Goal: Task Accomplishment & Management: Complete application form

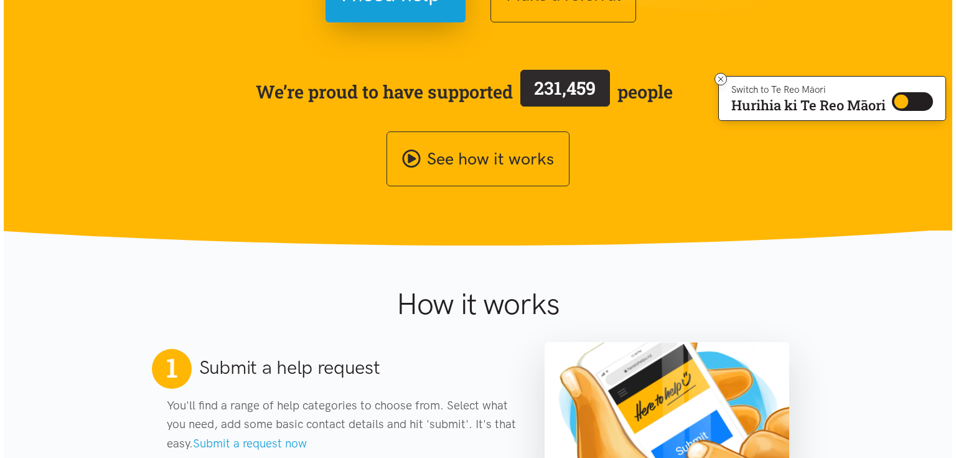
scroll to position [199, 0]
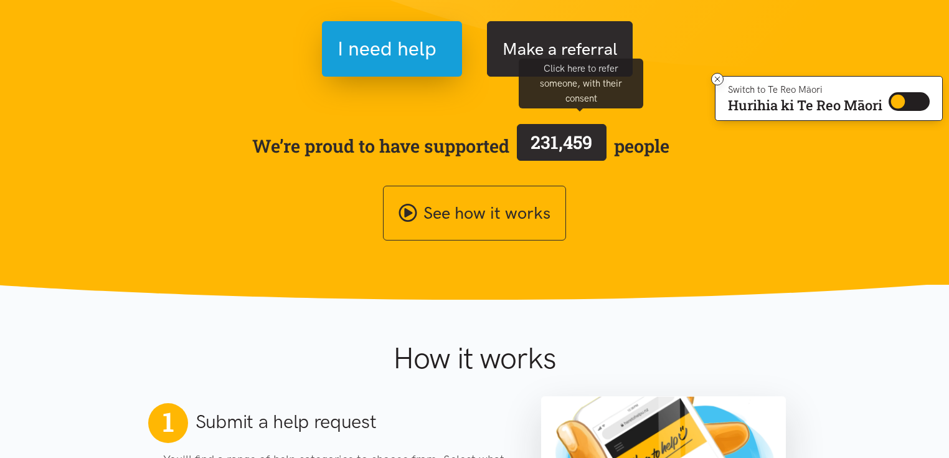
click at [594, 77] on button "Make a referral" at bounding box center [560, 48] width 146 height 55
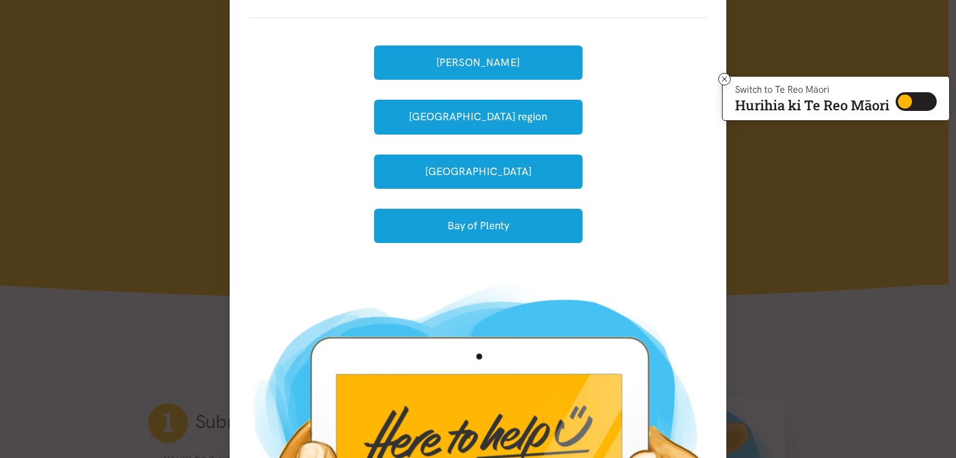
scroll to position [149, 0]
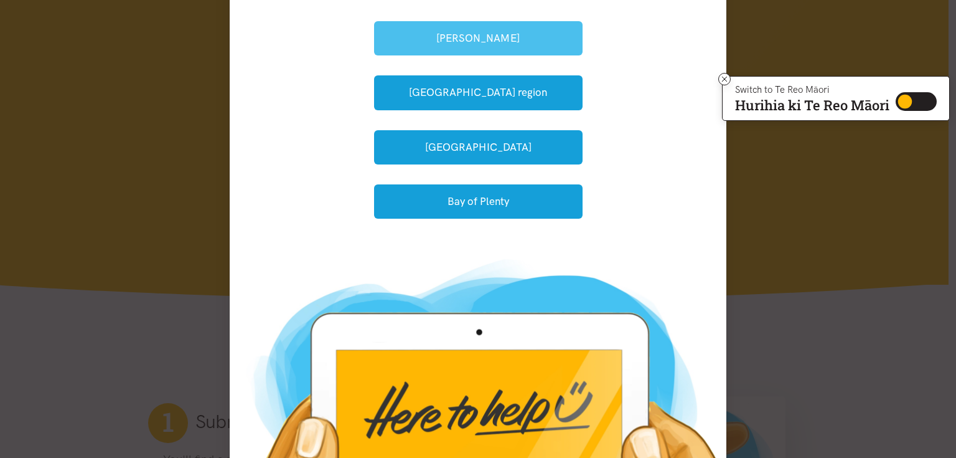
click at [451, 55] on button "[PERSON_NAME]" at bounding box center [478, 38] width 209 height 34
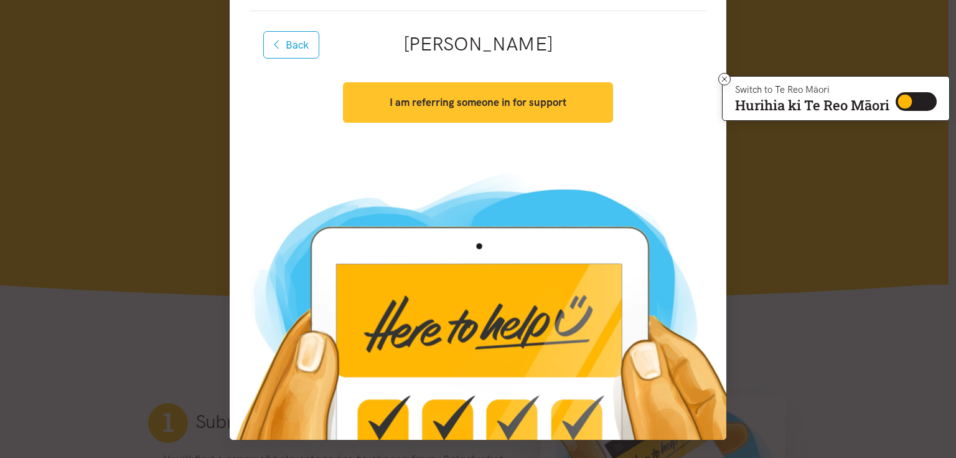
scroll to position [283, 0]
click at [443, 100] on button "I am referring someone in for support" at bounding box center [478, 102] width 270 height 40
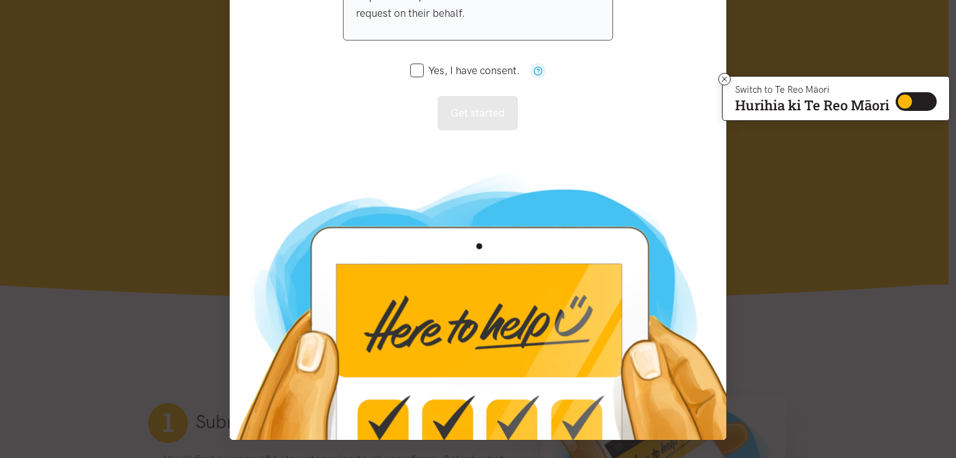
click at [410, 76] on input "Yes, I have consent." at bounding box center [465, 70] width 110 height 11
checkbox input "true"
click at [475, 130] on button "Get started" at bounding box center [478, 113] width 80 height 34
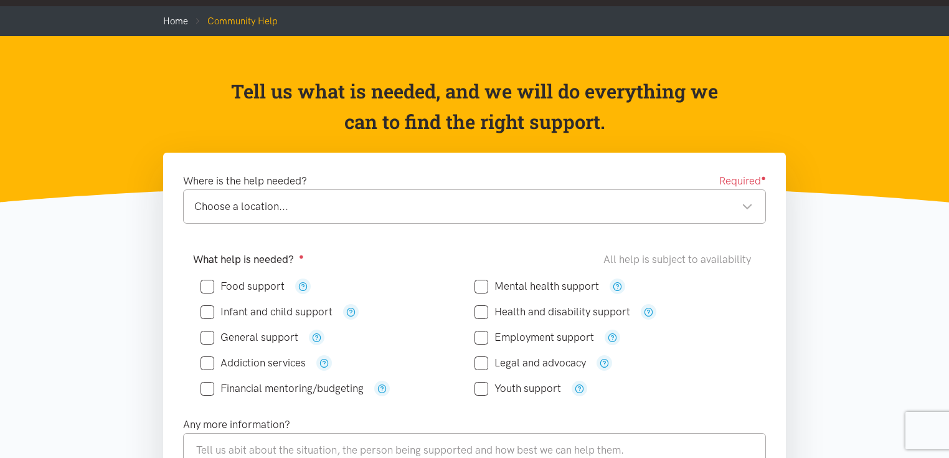
scroll to position [149, 0]
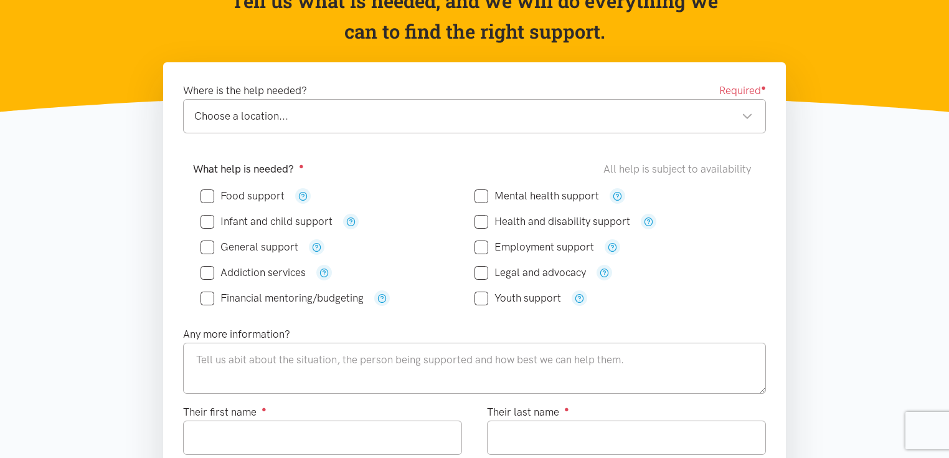
click at [281, 125] on div "Choose a location..." at bounding box center [473, 116] width 559 height 17
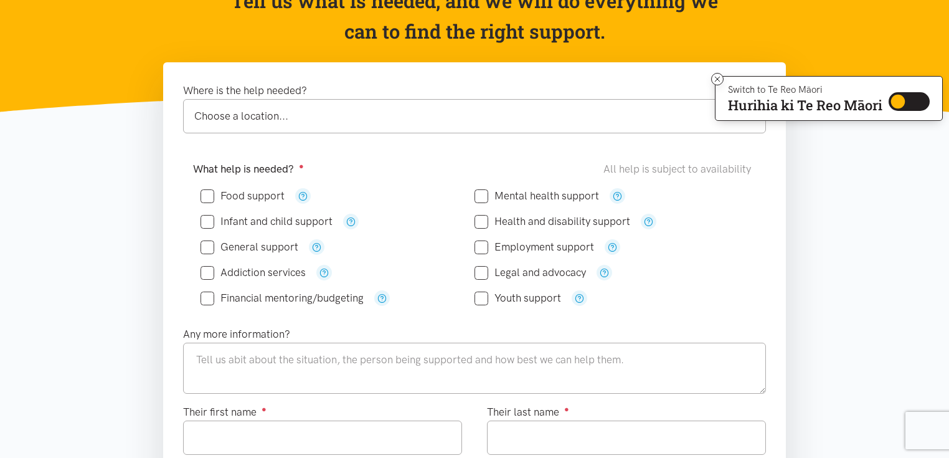
click at [300, 125] on div "Choose a location..." at bounding box center [473, 116] width 559 height 17
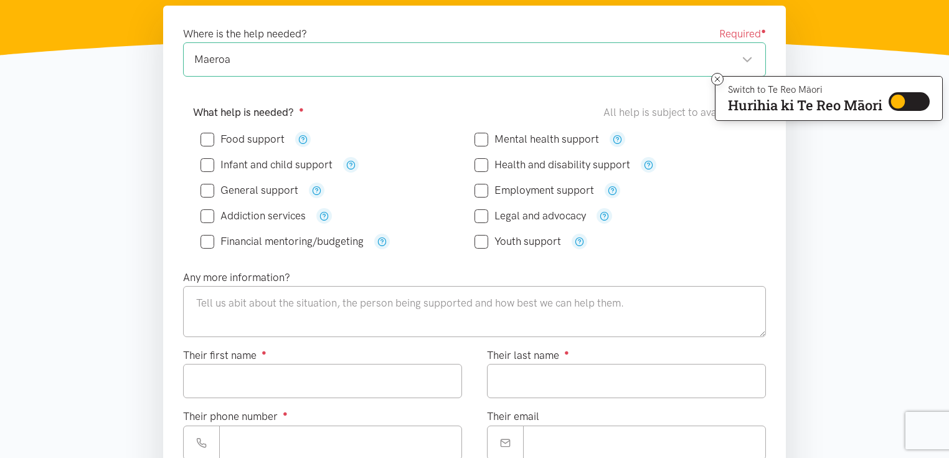
scroll to position [249, 0]
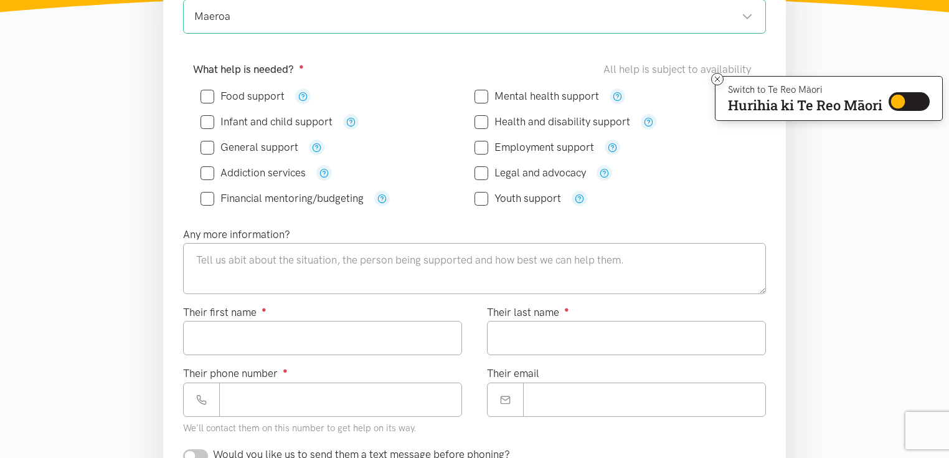
click at [225, 101] on input "Food support" at bounding box center [243, 96] width 84 height 11
checkbox input "true"
click at [622, 101] on icon "button" at bounding box center [617, 96] width 9 height 9
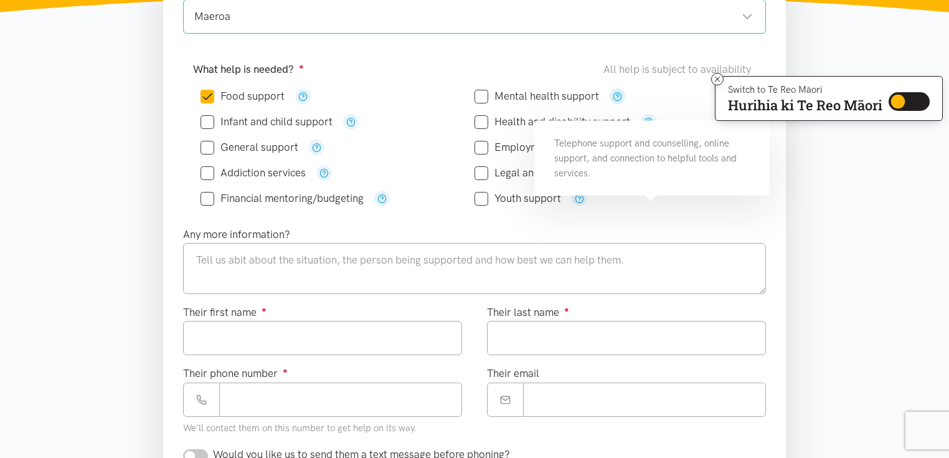
click at [622, 101] on icon "button" at bounding box center [617, 96] width 9 height 9
click at [446, 78] on div "What help is needed? ● All help is subject to availability" at bounding box center [474, 69] width 563 height 17
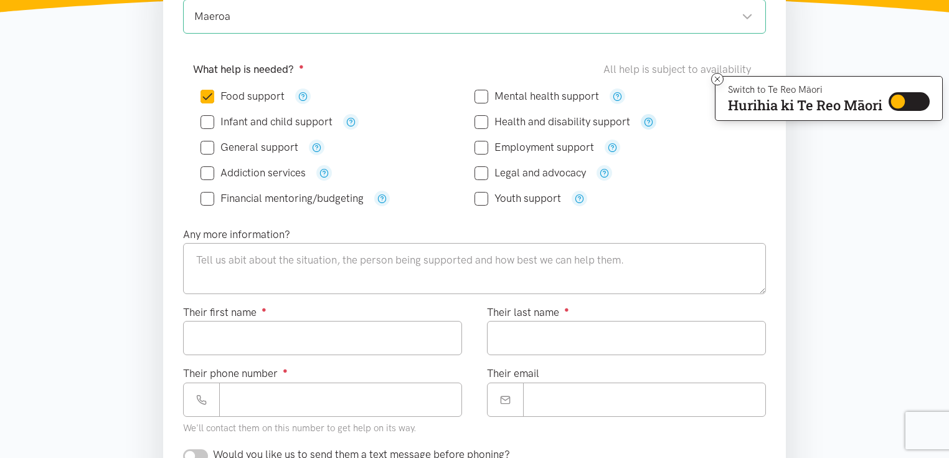
click at [653, 126] on icon "button" at bounding box center [648, 121] width 9 height 9
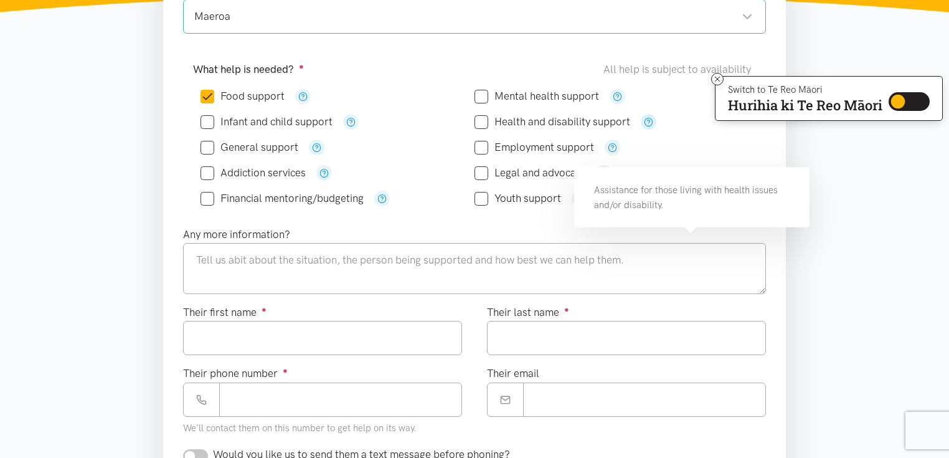
click at [653, 126] on icon "button" at bounding box center [648, 121] width 9 height 9
click at [732, 155] on div "Employment support" at bounding box center [611, 147] width 274 height 16
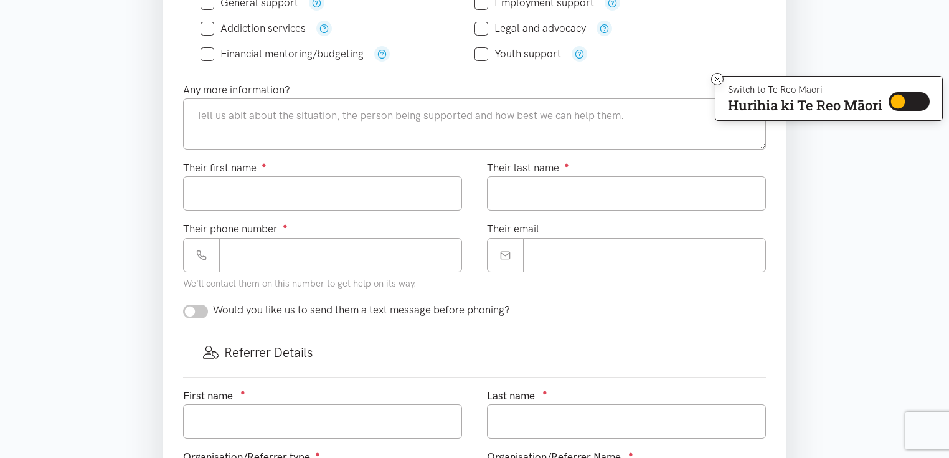
scroll to position [399, 0]
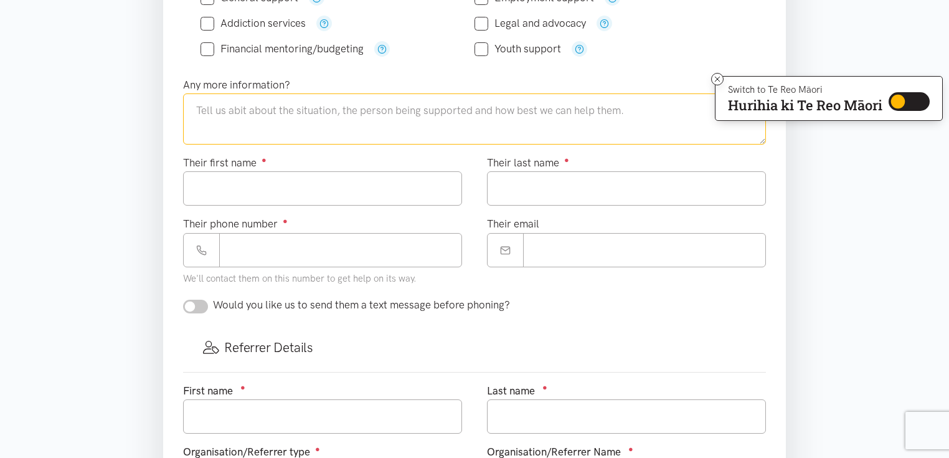
click at [257, 144] on textarea at bounding box center [474, 118] width 583 height 51
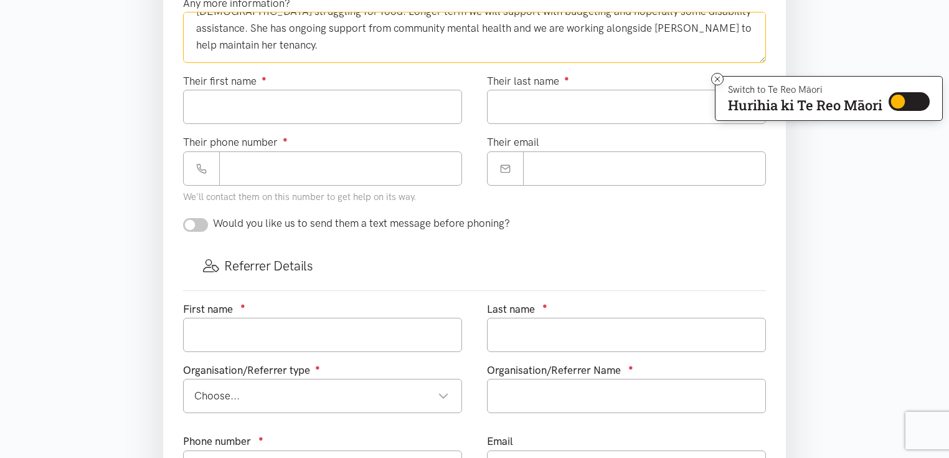
scroll to position [548, 0]
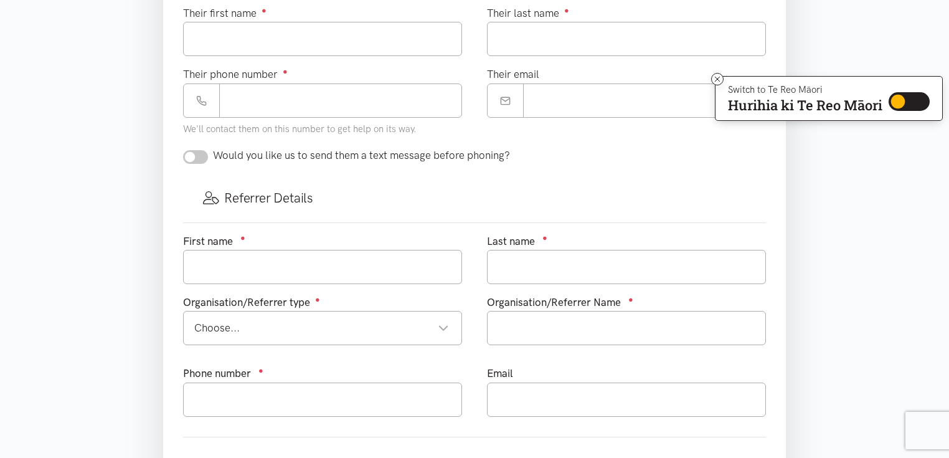
type textarea "I am working with [PERSON_NAME] through a mental health service called Te Whaka…"
click at [281, 56] on input "Their first name ●" at bounding box center [322, 39] width 279 height 34
type input "****"
click at [633, 56] on input "Their last name ●" at bounding box center [626, 39] width 279 height 34
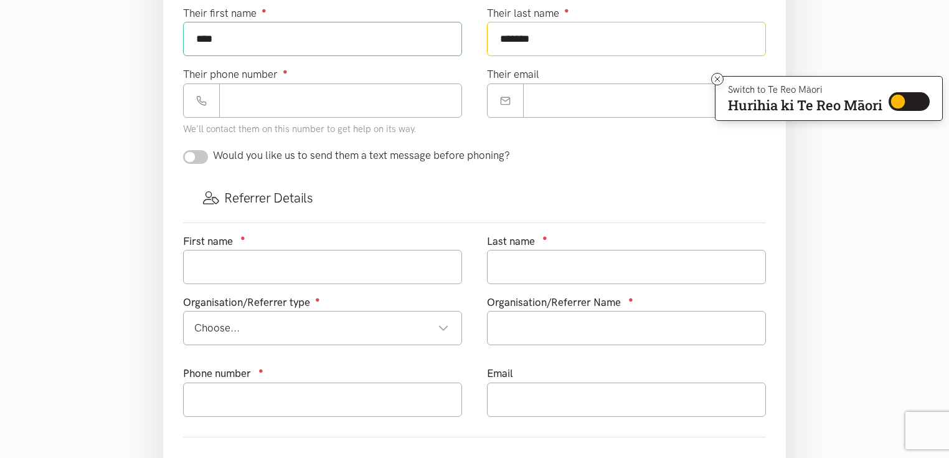
type input "*******"
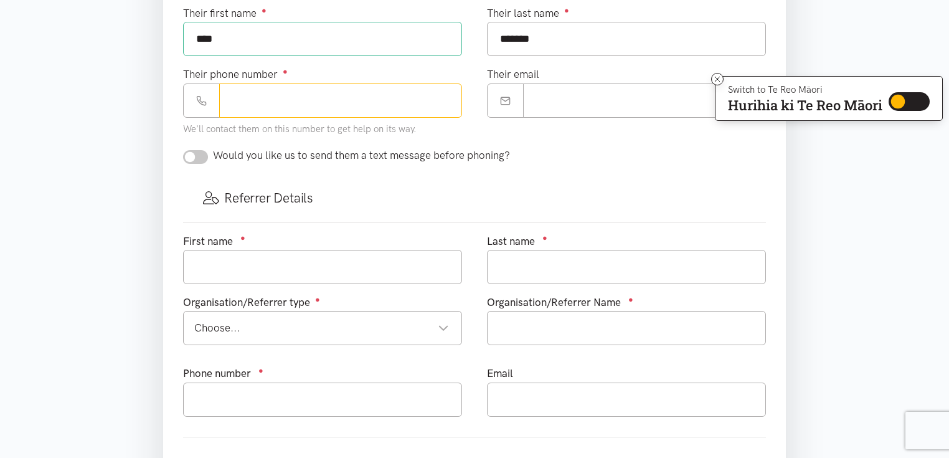
click at [308, 118] on input "Their phone number ●" at bounding box center [340, 100] width 243 height 34
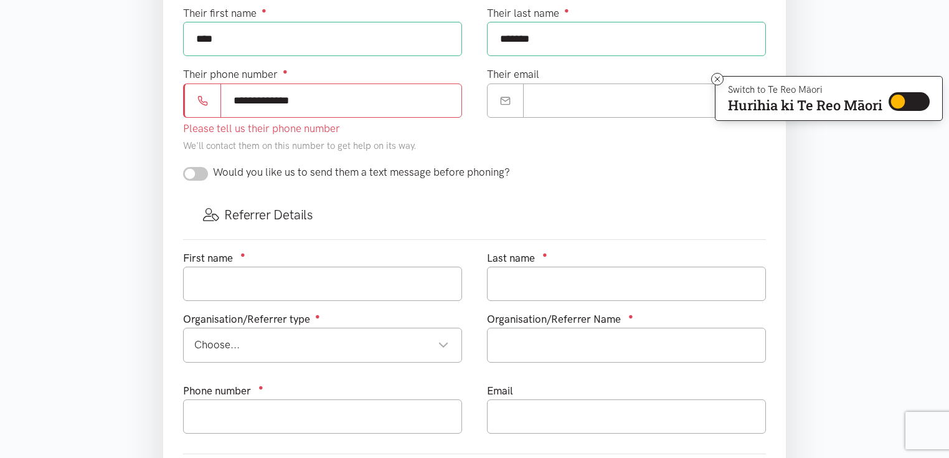
type input "**********"
click at [563, 118] on input "Their email" at bounding box center [644, 100] width 243 height 34
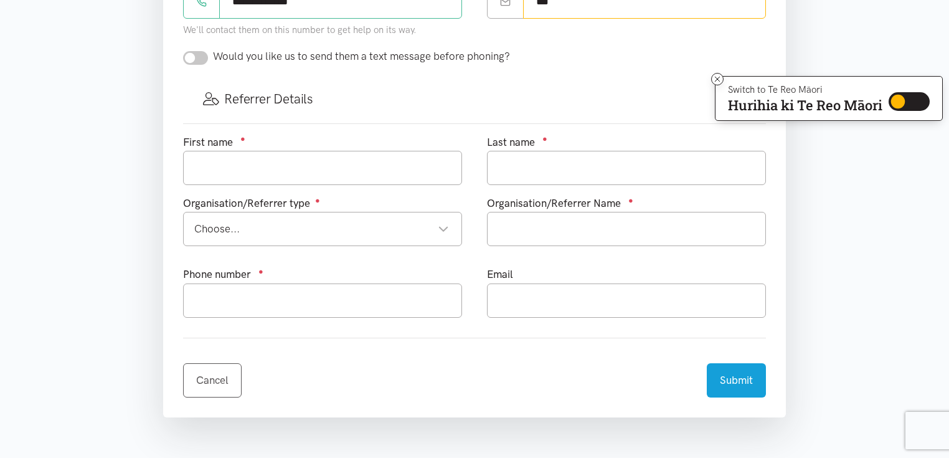
scroll to position [648, 0]
type input "***"
click at [205, 64] on input "checkbox" at bounding box center [195, 57] width 25 height 14
checkbox input "true"
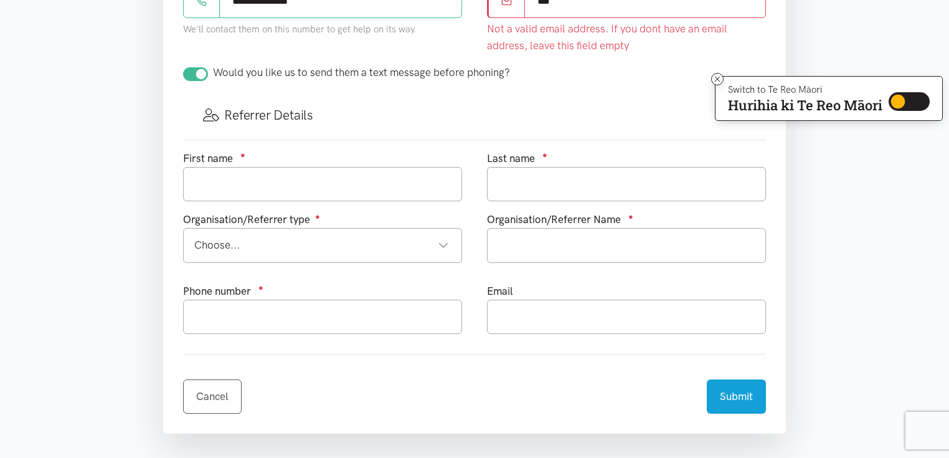
drag, startPoint x: 569, startPoint y: 184, endPoint x: 527, endPoint y: 185, distance: 41.1
click at [527, 18] on div "***" at bounding box center [626, 1] width 279 height 34
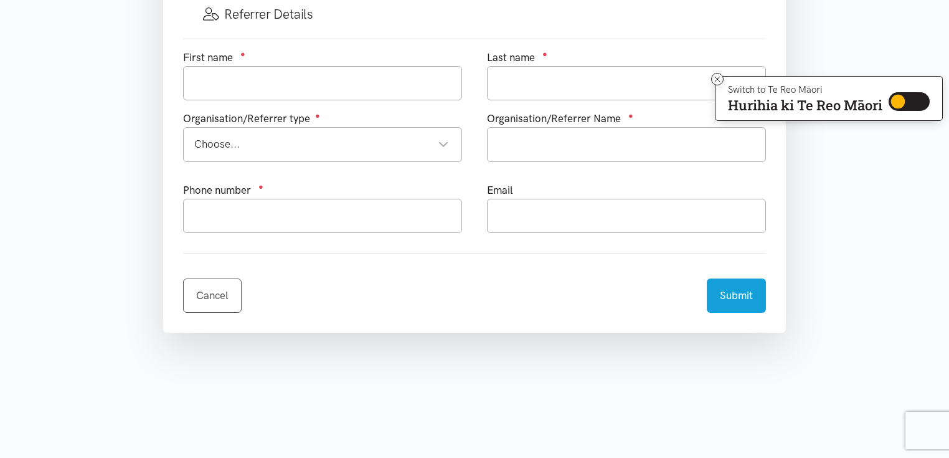
scroll to position [847, 0]
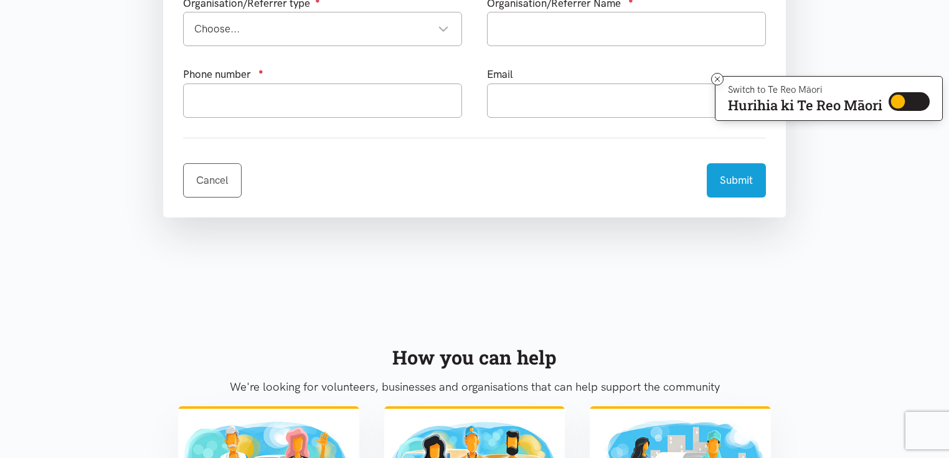
type input "[PERSON_NAME]"
click at [264, 37] on div "Choose..." at bounding box center [321, 29] width 255 height 17
type input "[PERSON_NAME]"
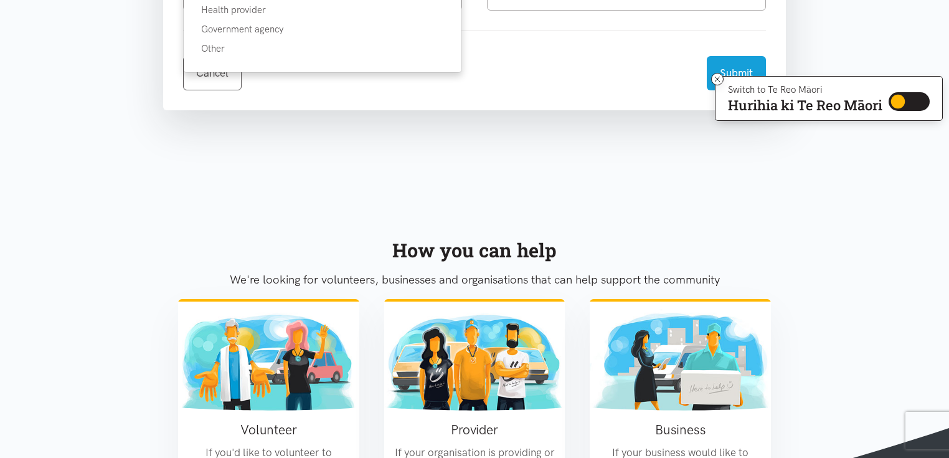
scroll to position [996, 0]
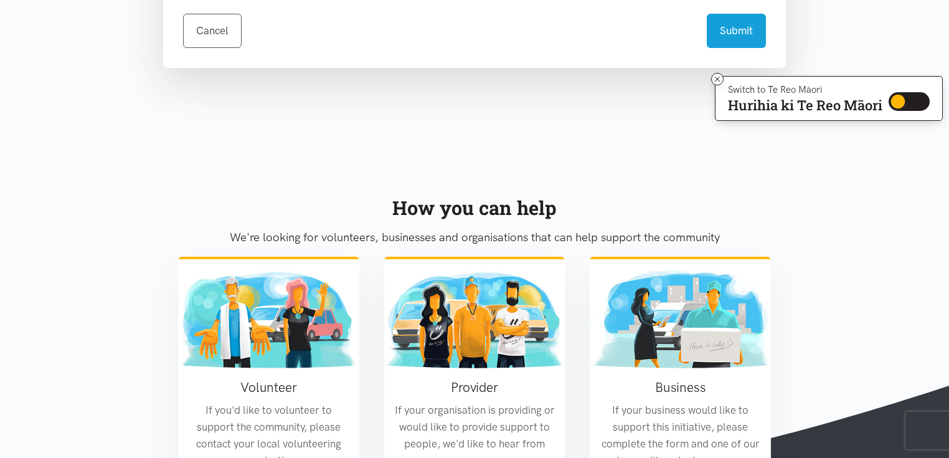
type input "Te Whakawhitinga/Te Whatu Ora"
type input "027 248 2541"
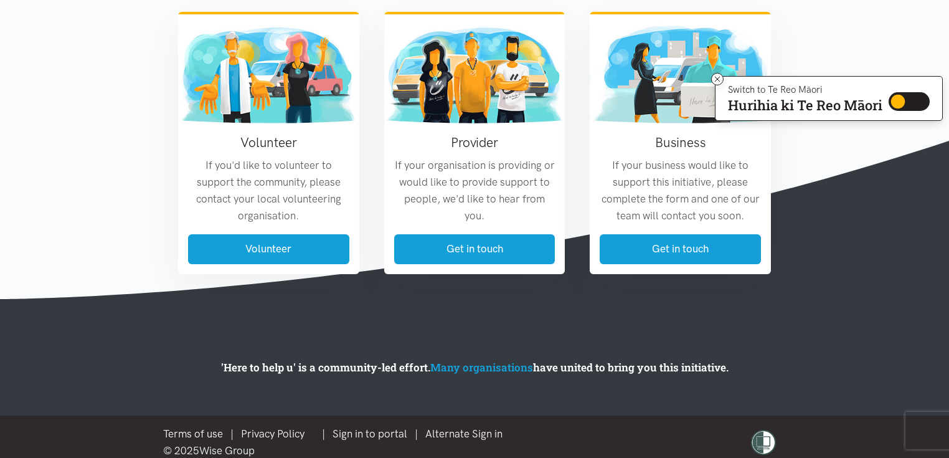
scroll to position [1146, 0]
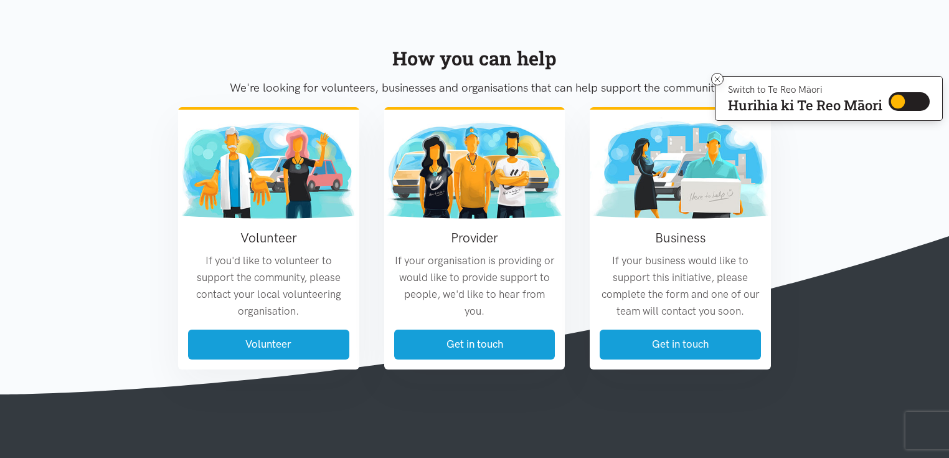
type input "[PERSON_NAME][EMAIL_ADDRESS][PERSON_NAME][DOMAIN_NAME]"
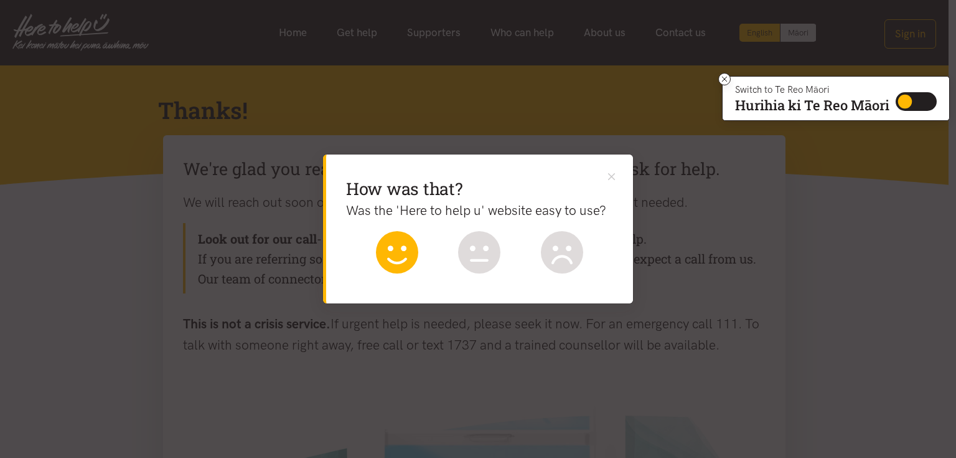
click at [398, 273] on icon at bounding box center [397, 252] width 42 height 42
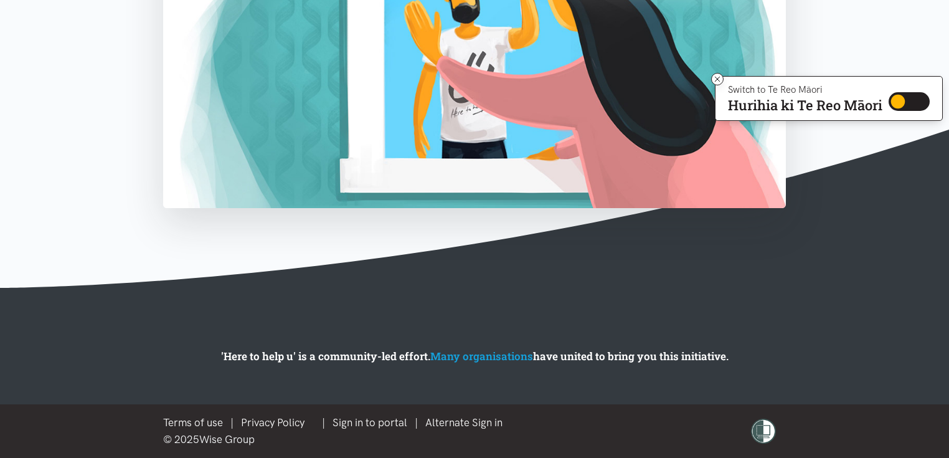
scroll to position [641, 0]
click at [391, 208] on img at bounding box center [474, 32] width 623 height 351
